Goal: Transaction & Acquisition: Purchase product/service

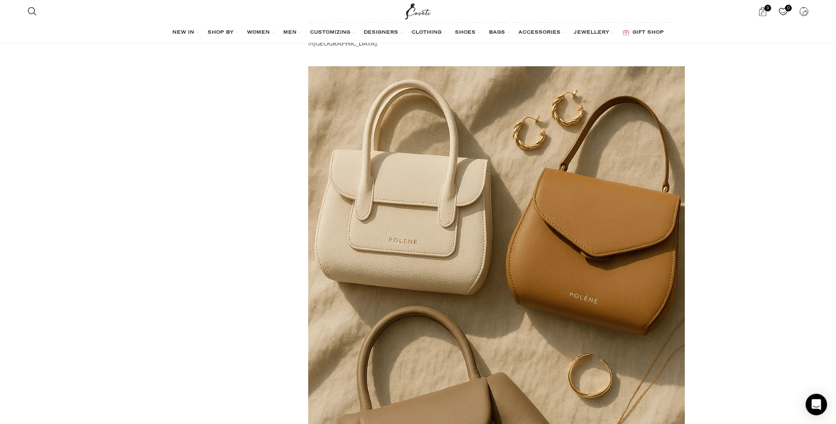
scroll to position [3376, 0]
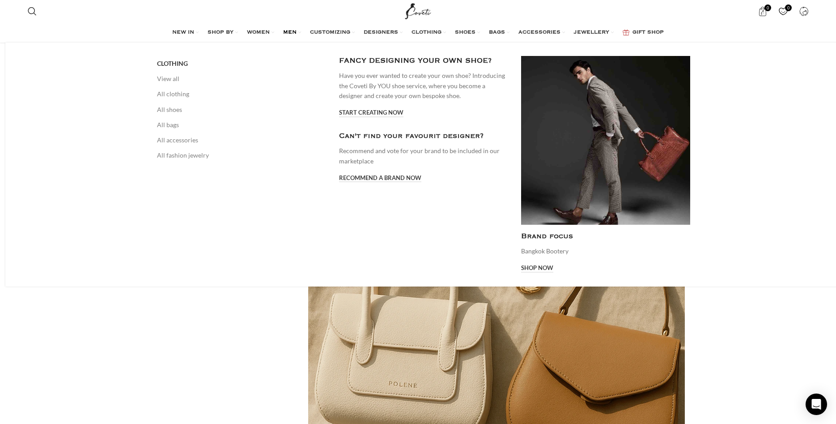
click at [283, 34] on span "MEN" at bounding box center [289, 32] width 13 height 7
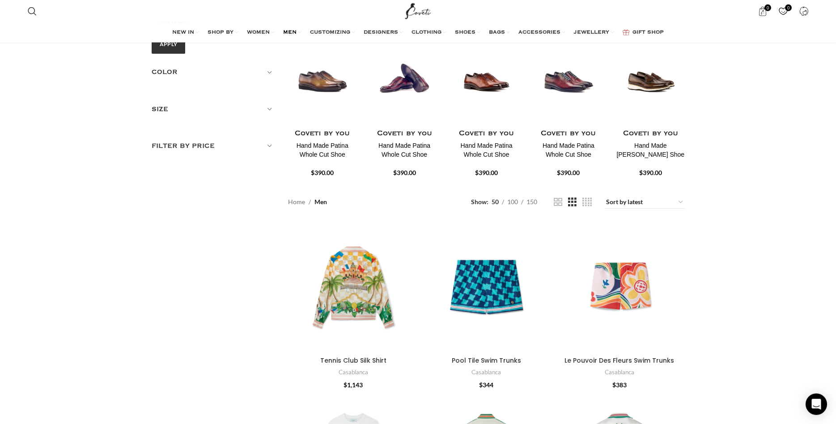
scroll to position [137, 0]
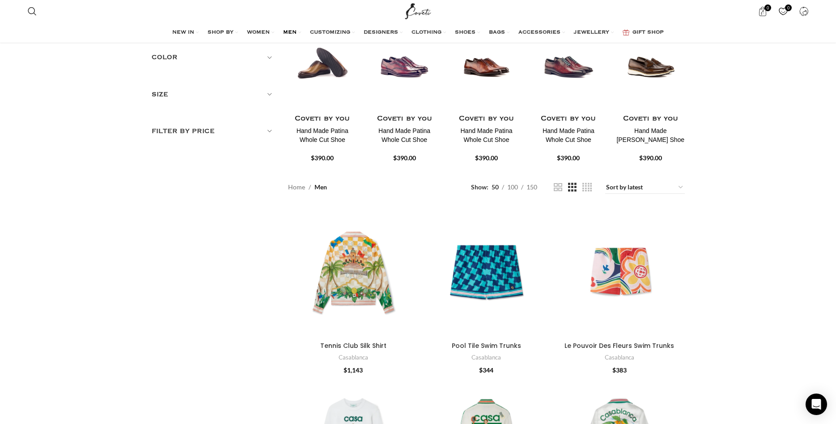
click at [326, 76] on img "1 / 30" at bounding box center [322, 57] width 71 height 110
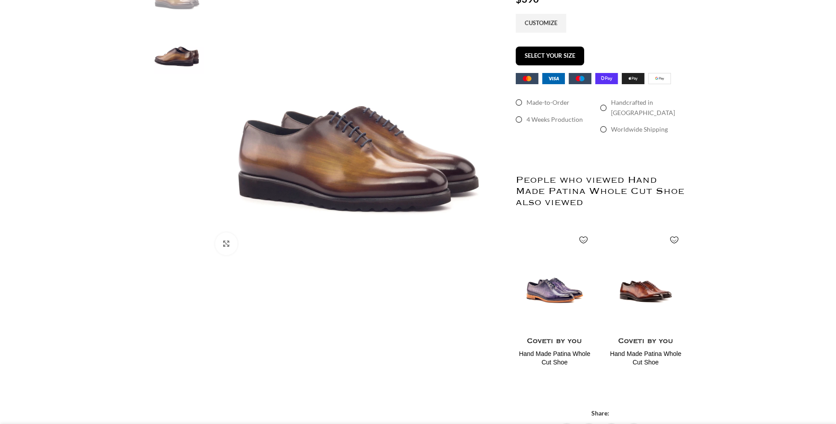
scroll to position [274, 0]
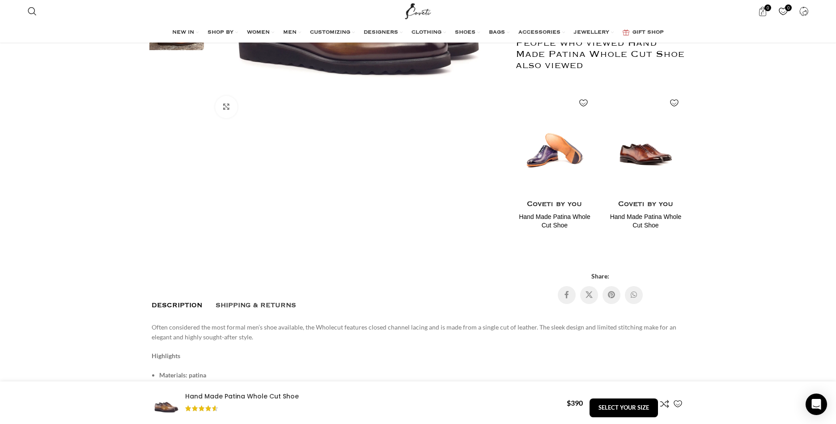
click at [551, 150] on img "1 / 2" at bounding box center [555, 143] width 80 height 110
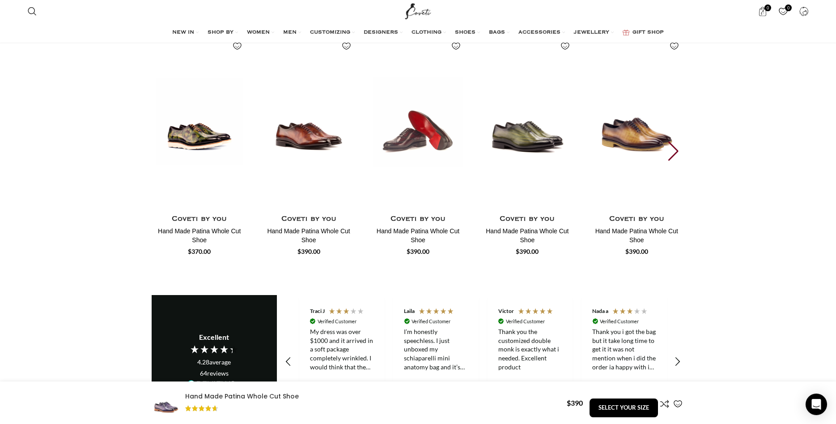
scroll to position [776, 0]
